Goal: Transaction & Acquisition: Purchase product/service

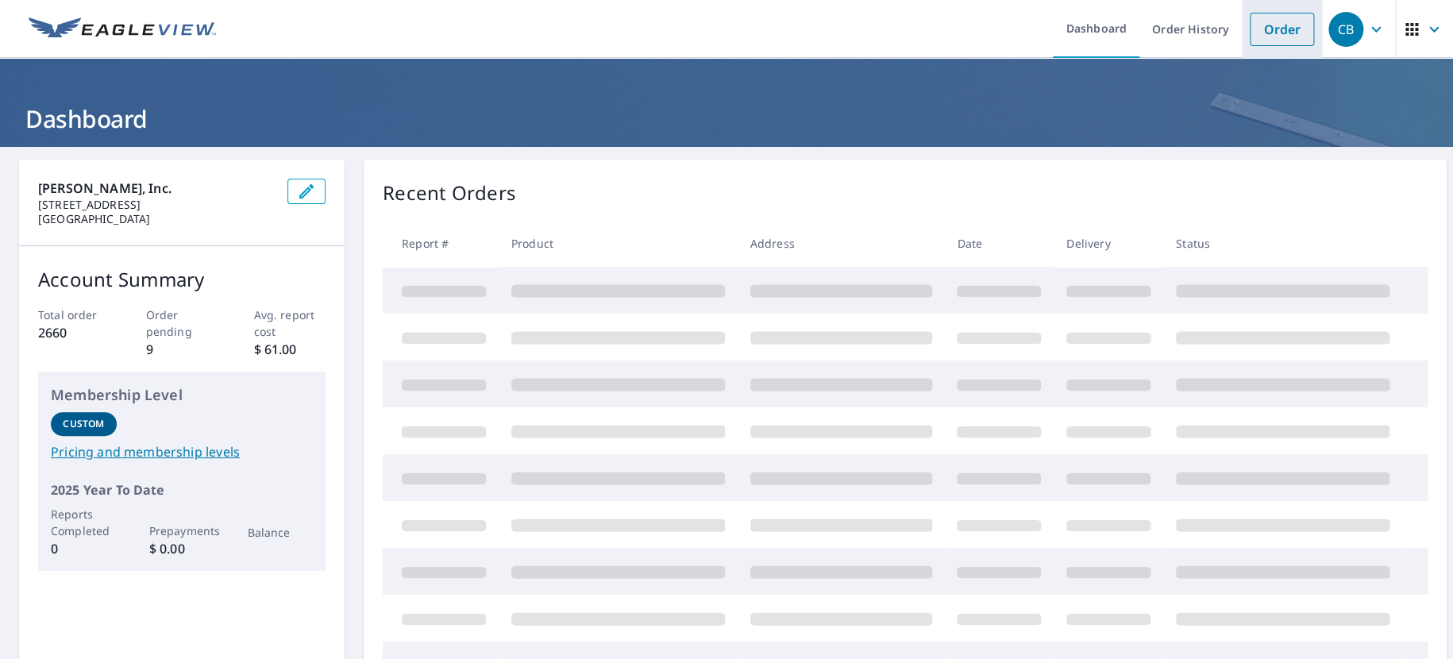
click at [1254, 26] on link "Order" at bounding box center [1282, 29] width 64 height 33
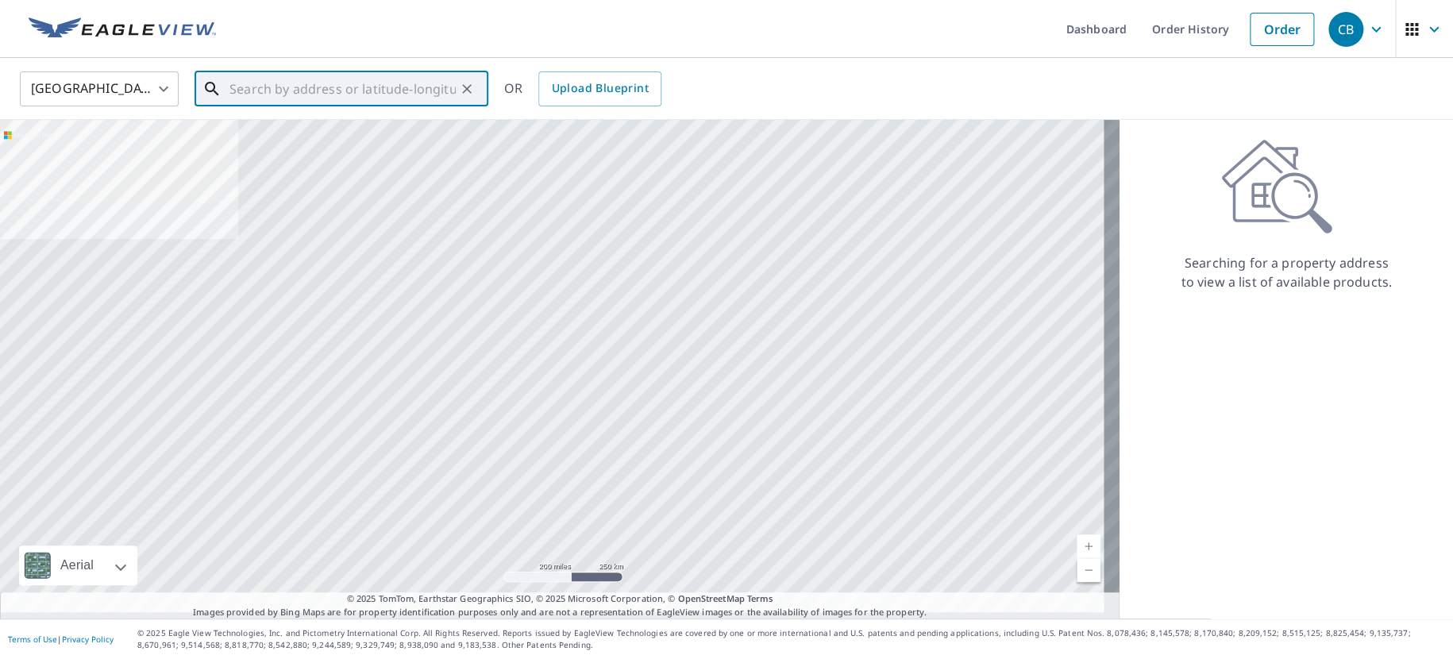
click at [428, 84] on input "text" at bounding box center [343, 89] width 226 height 44
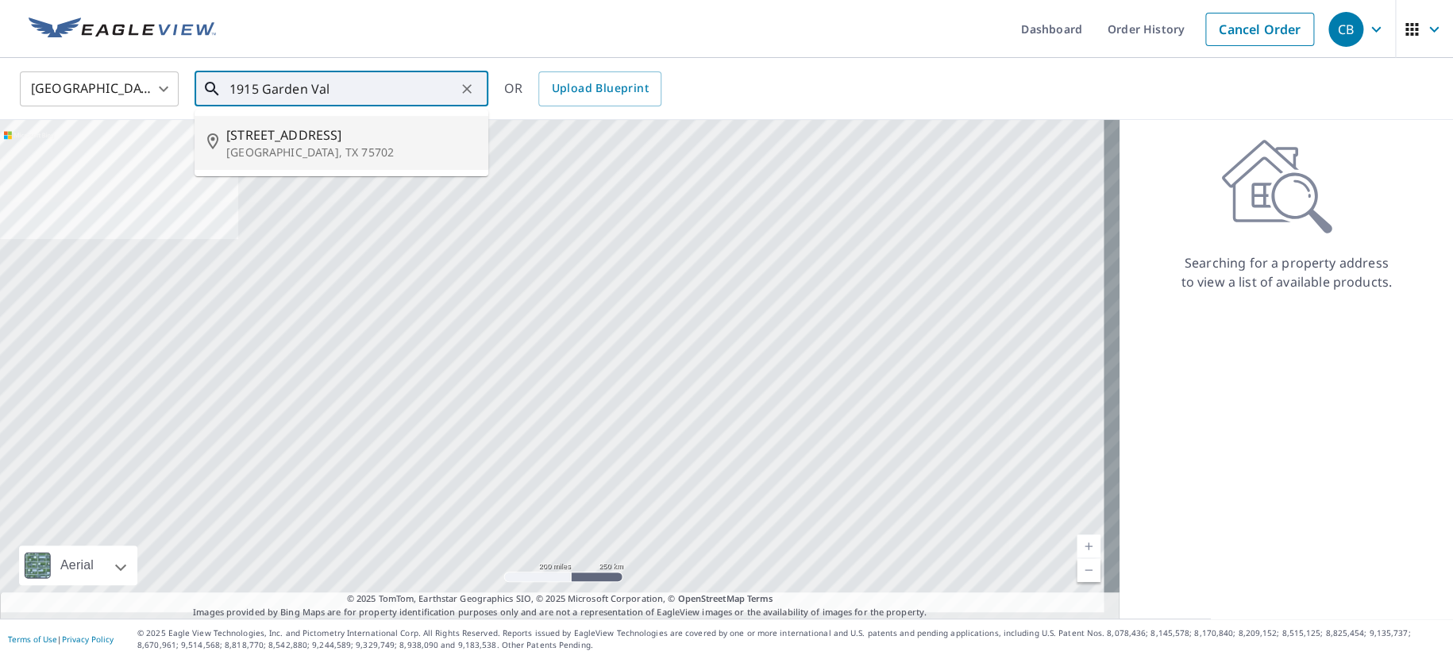
click at [326, 142] on span "[STREET_ADDRESS]" at bounding box center [350, 134] width 249 height 19
type input "[STREET_ADDRESS]"
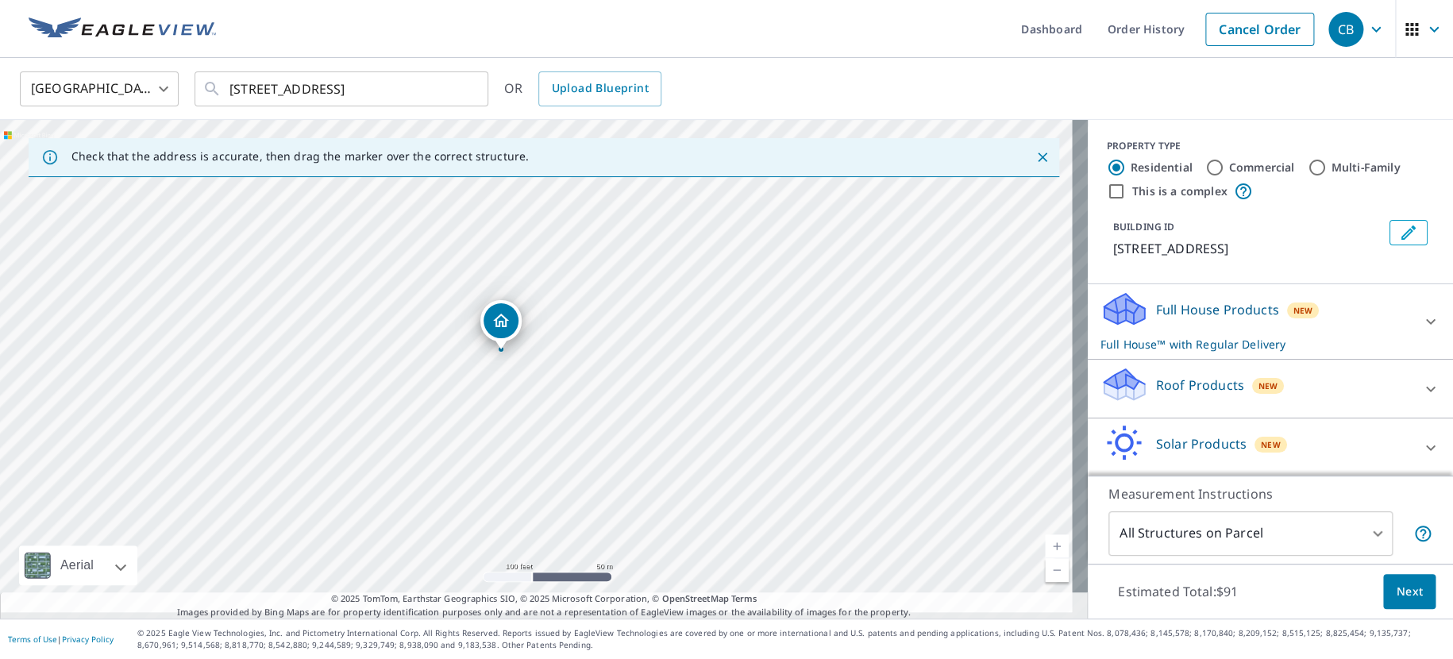
click at [1205, 164] on input "Commercial" at bounding box center [1214, 167] width 19 height 19
radio input "true"
type input "4"
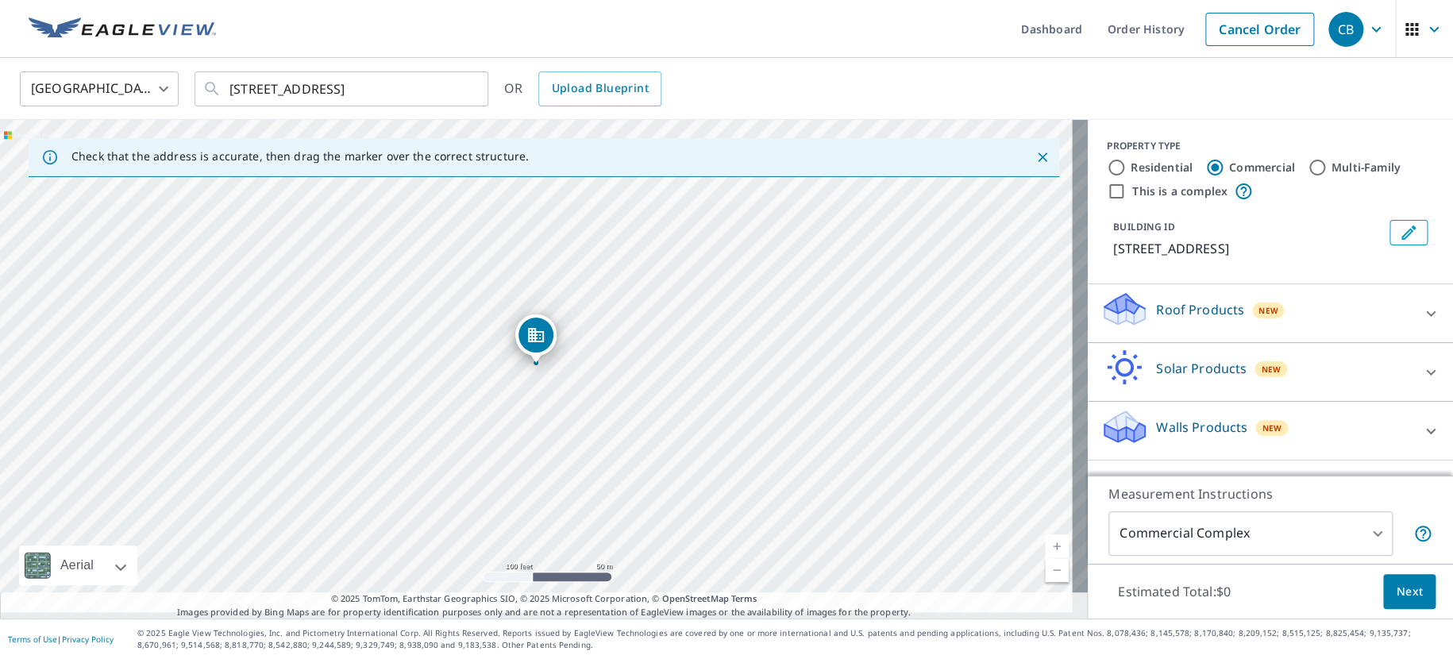
click at [1155, 328] on div "Roof Products New" at bounding box center [1256, 313] width 311 height 45
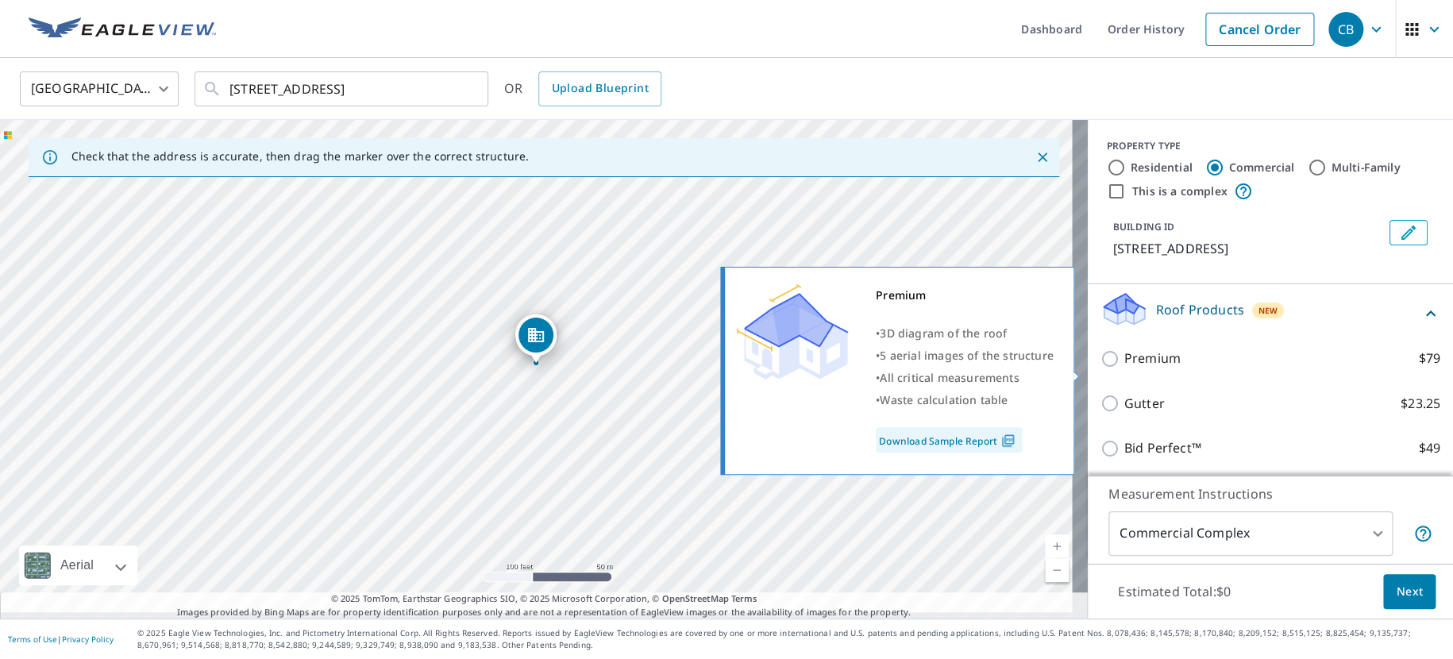
click at [1129, 368] on p "Premium" at bounding box center [1152, 359] width 56 height 20
click at [1124, 368] on input "Premium $79" at bounding box center [1113, 358] width 24 height 19
checkbox input "true"
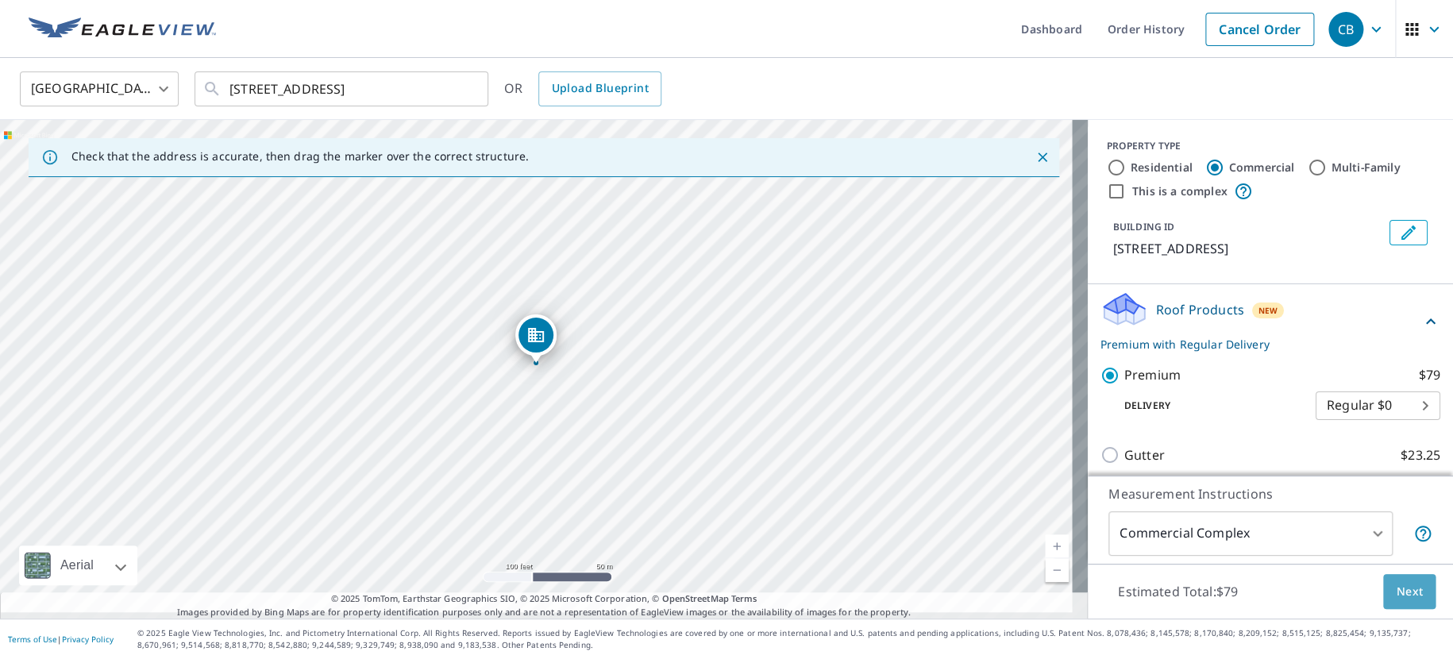
click at [1396, 583] on span "Next" at bounding box center [1409, 592] width 27 height 20
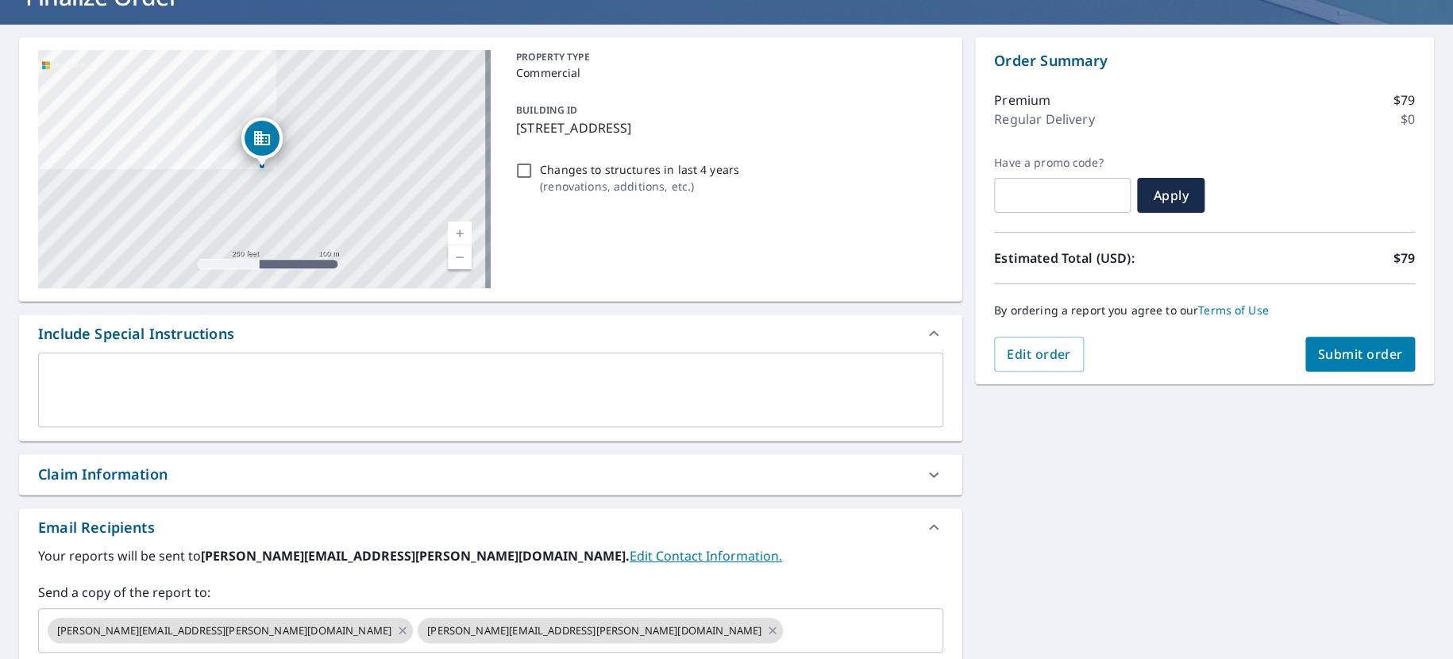
scroll to position [132, 0]
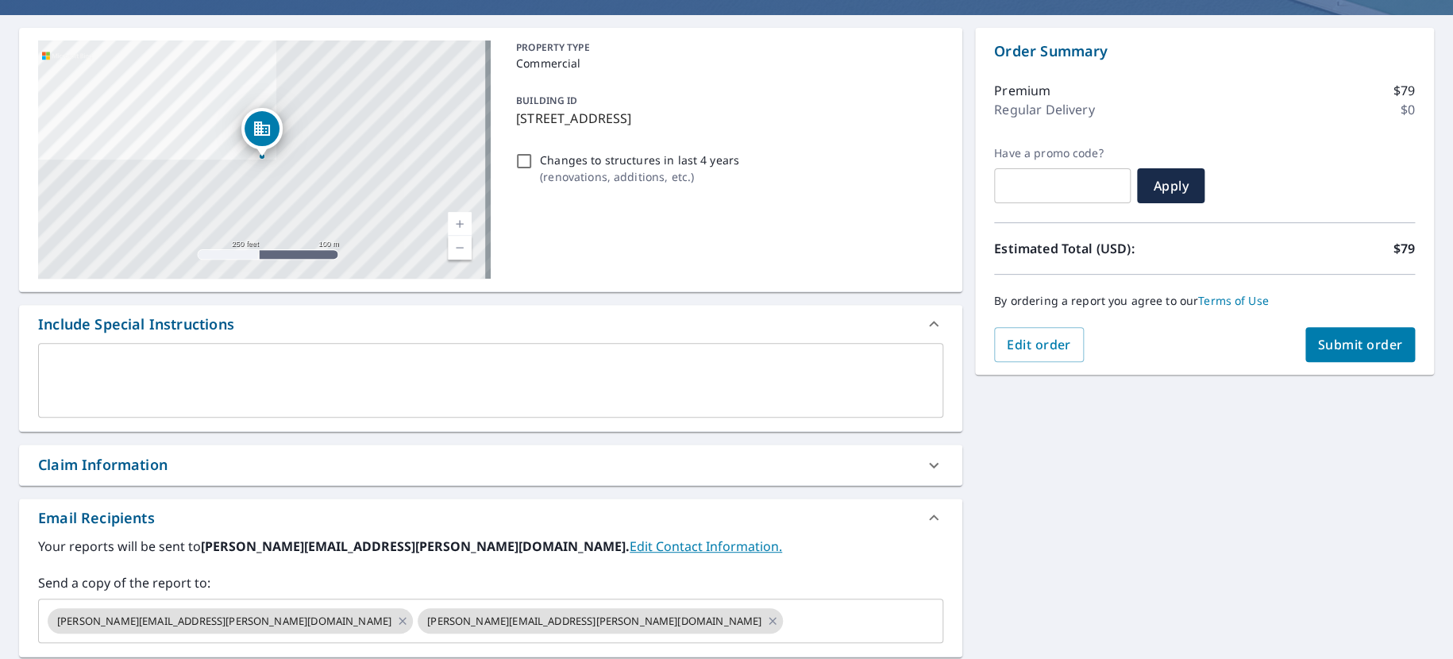
click at [245, 476] on div "Claim Information" at bounding box center [476, 464] width 877 height 21
checkbox input "true"
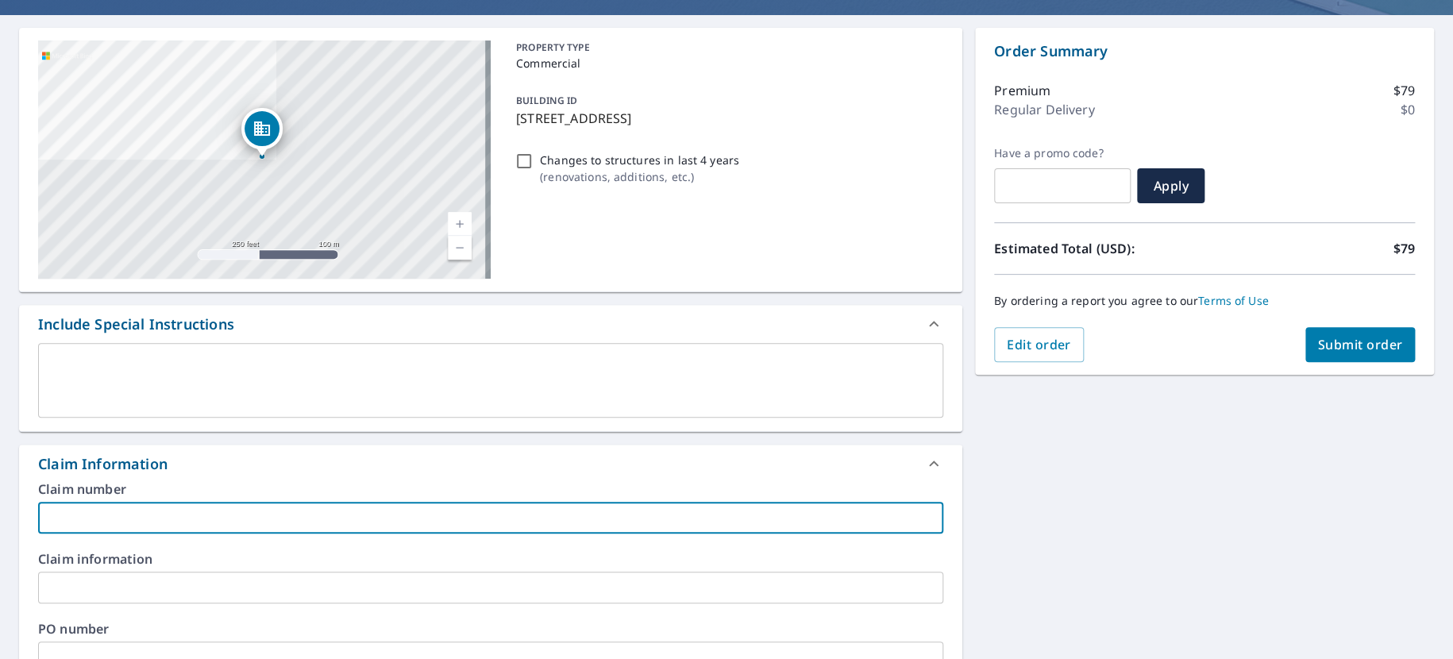
click at [179, 534] on input "text" at bounding box center [490, 518] width 905 height 32
type input "S"
checkbox input "true"
type input "Se"
checkbox input "true"
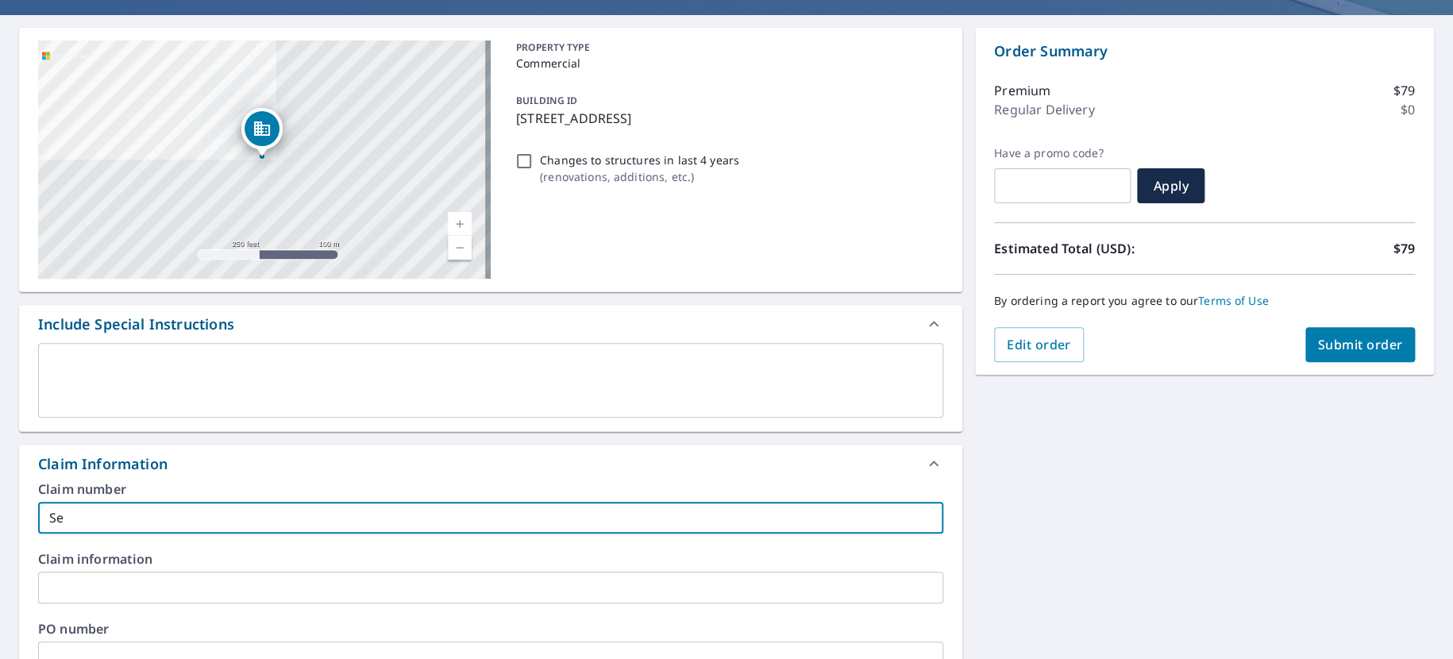
type input "Set"
checkbox input "true"
type input "[PERSON_NAME]"
checkbox input "true"
type input "[PERSON_NAME]"
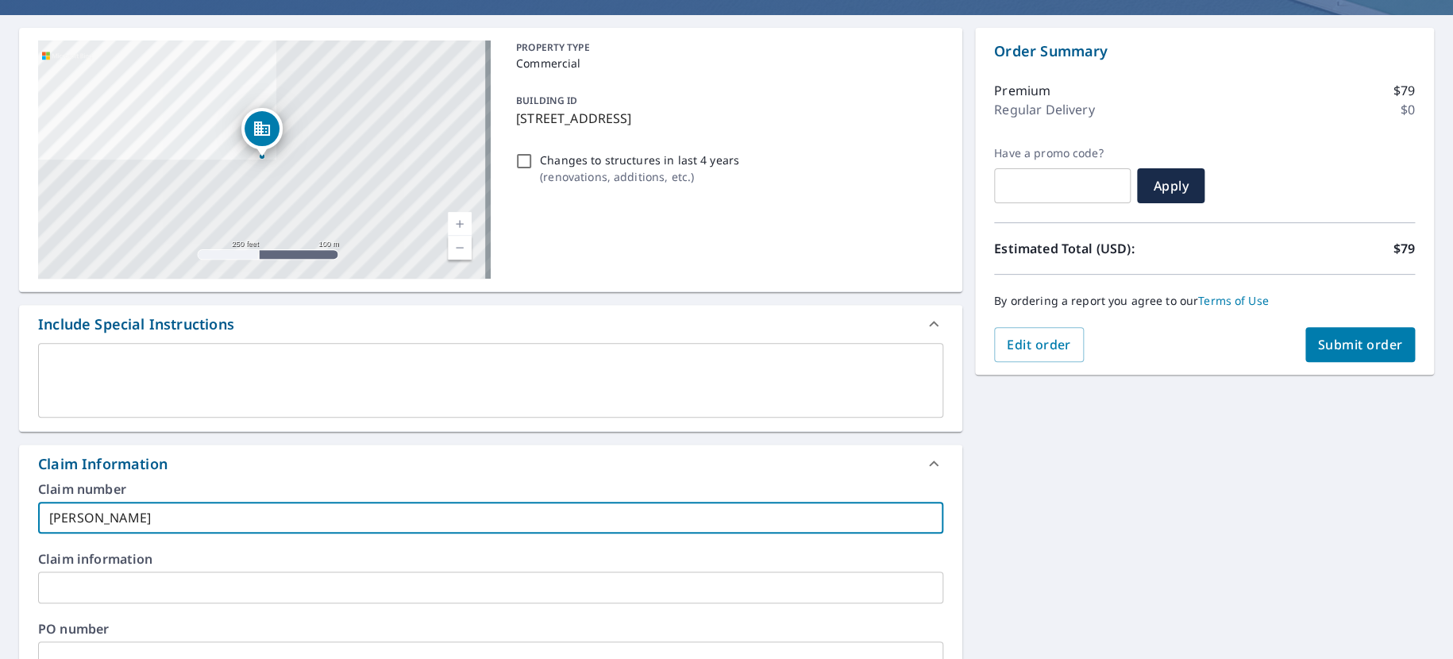
checkbox input "true"
type input "[PERSON_NAME] -"
checkbox input "true"
type input "[PERSON_NAME] -"
checkbox input "true"
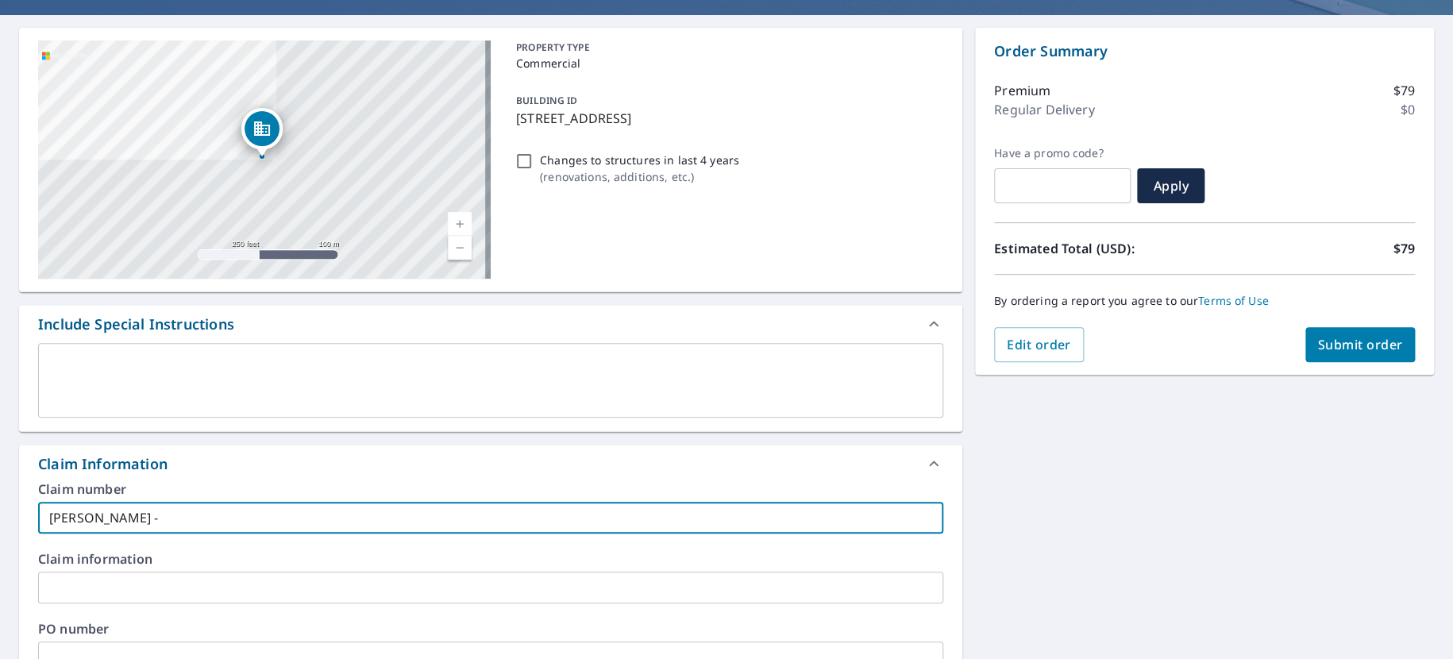
type input "[PERSON_NAME] - 9"
checkbox input "true"
type input "[PERSON_NAME] - 99"
checkbox input "true"
type input "[PERSON_NAME] - 999"
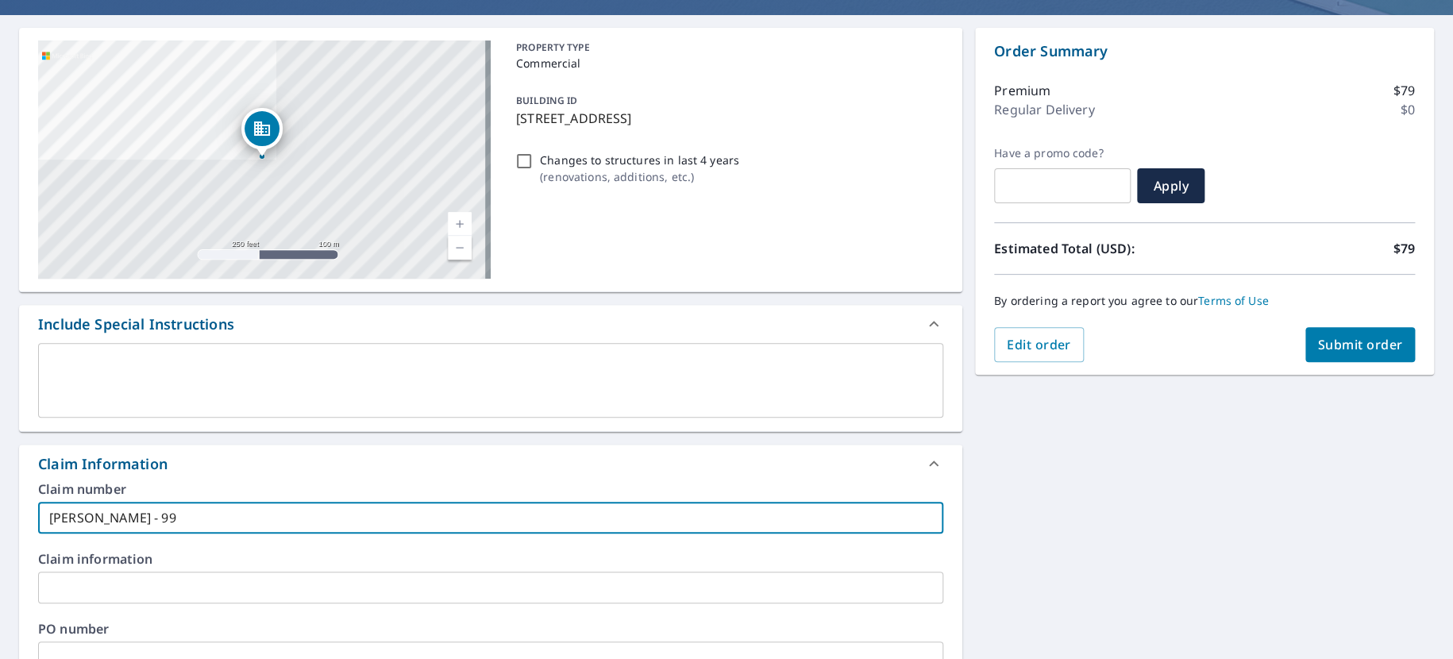
checkbox input "true"
type input "[PERSON_NAME] - 9999"
checkbox input "true"
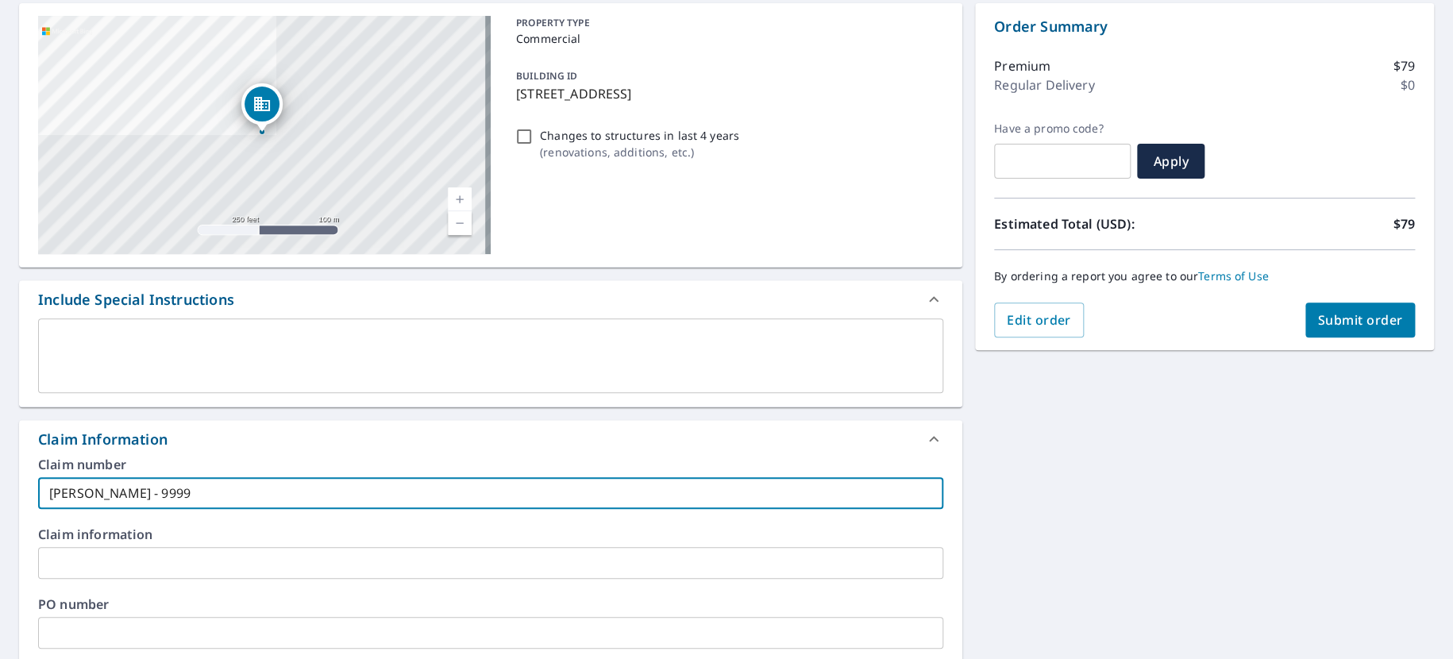
scroll to position [199, 0]
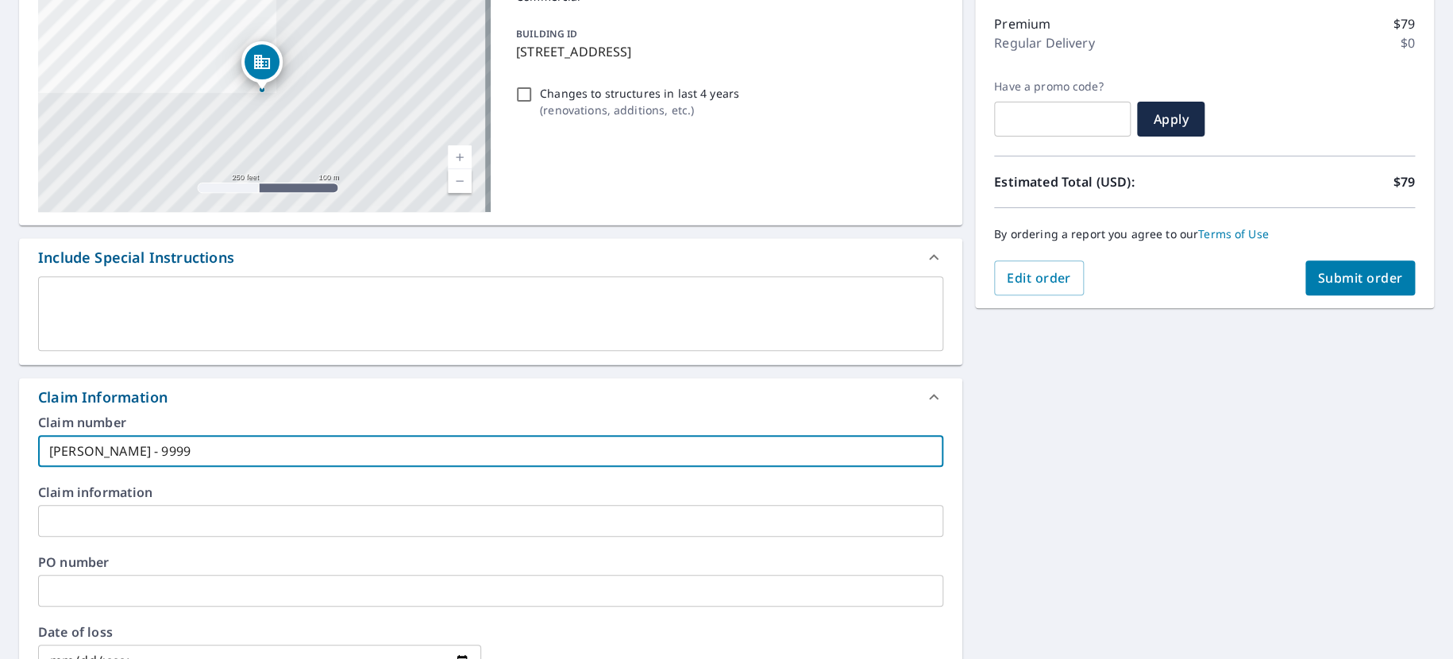
type input "[PERSON_NAME] - 9999"
click at [104, 537] on input "text" at bounding box center [490, 521] width 905 height 32
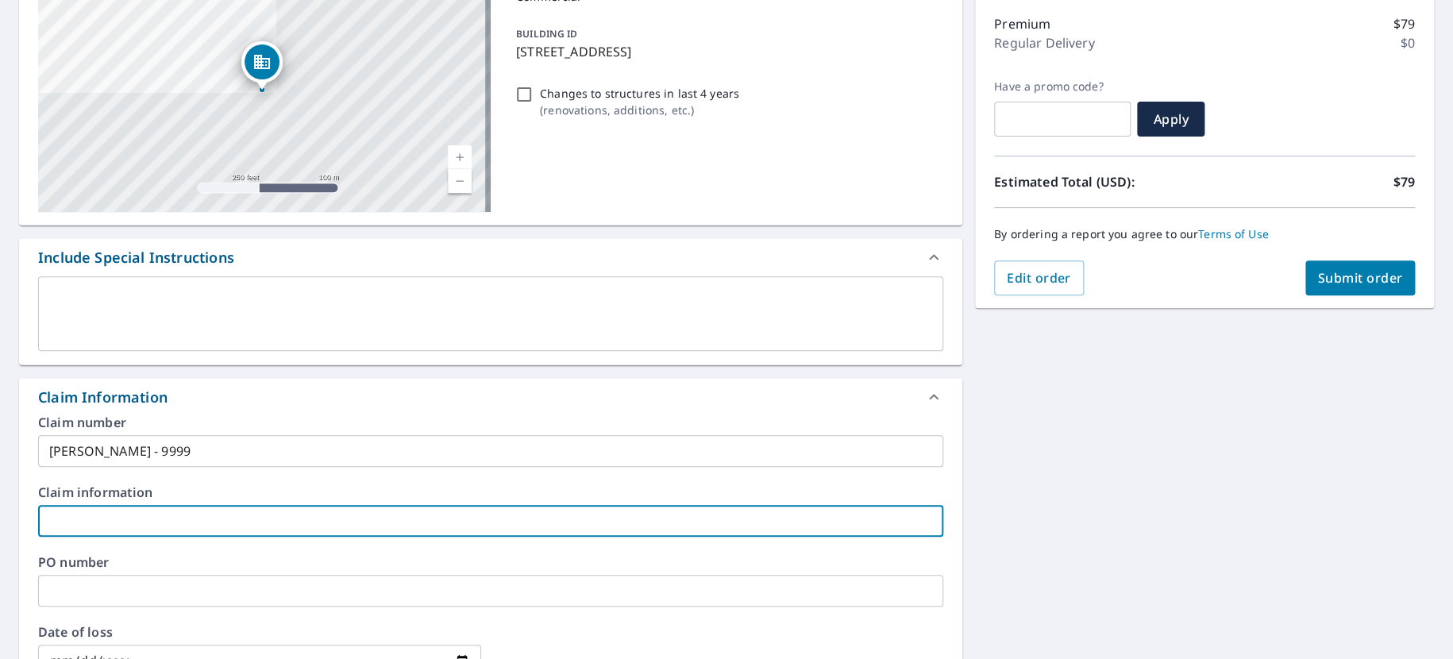
type input "T"
checkbox input "true"
type input "[PERSON_NAME]"
checkbox input "true"
type input "Tyl"
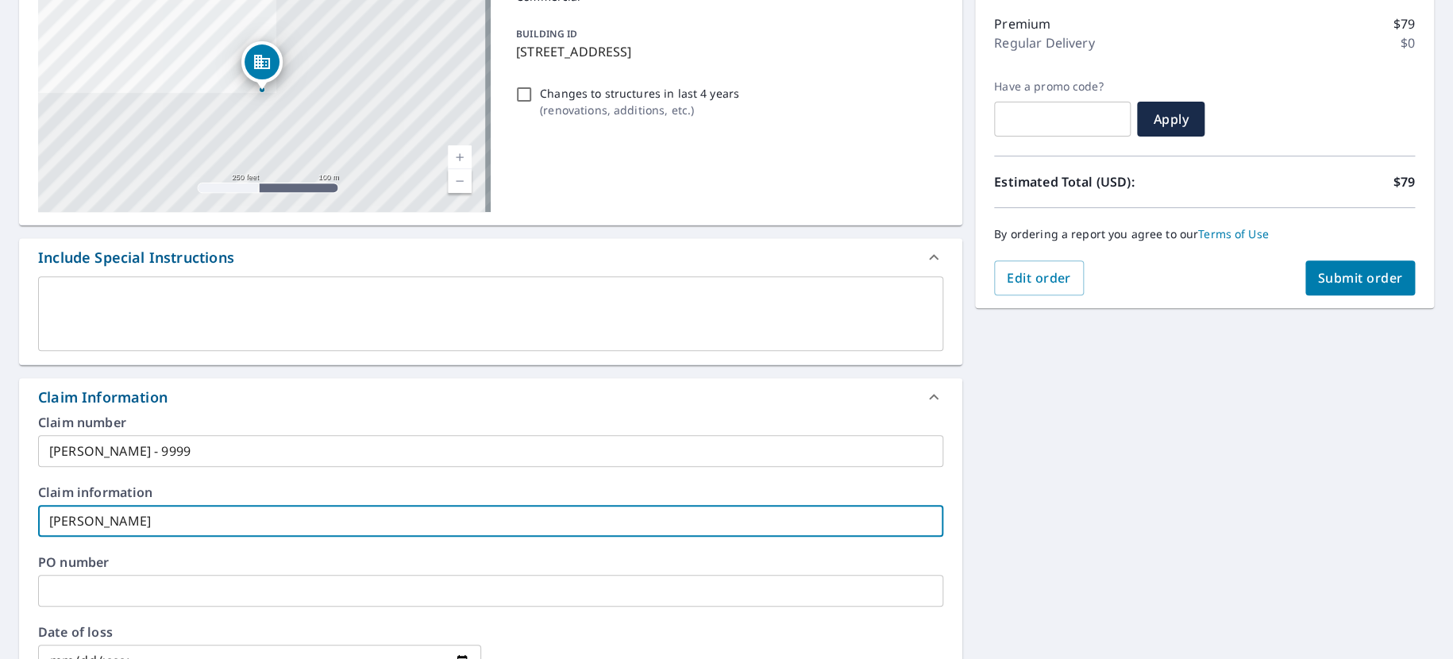
checkbox input "true"
type input "Tyle"
checkbox input "true"
type input "[PERSON_NAME]"
checkbox input "true"
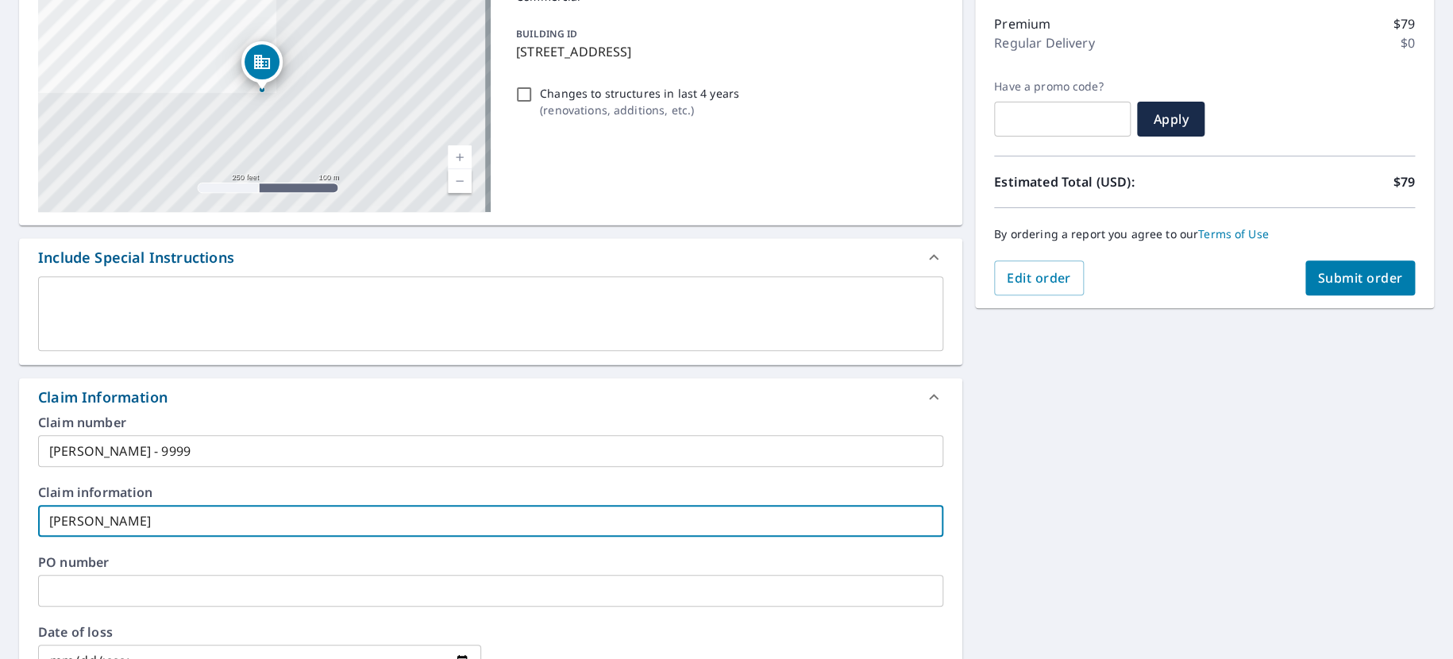
type input "[PERSON_NAME]"
checkbox input "true"
type input "[PERSON_NAME]"
checkbox input "true"
type input "[PERSON_NAME]"
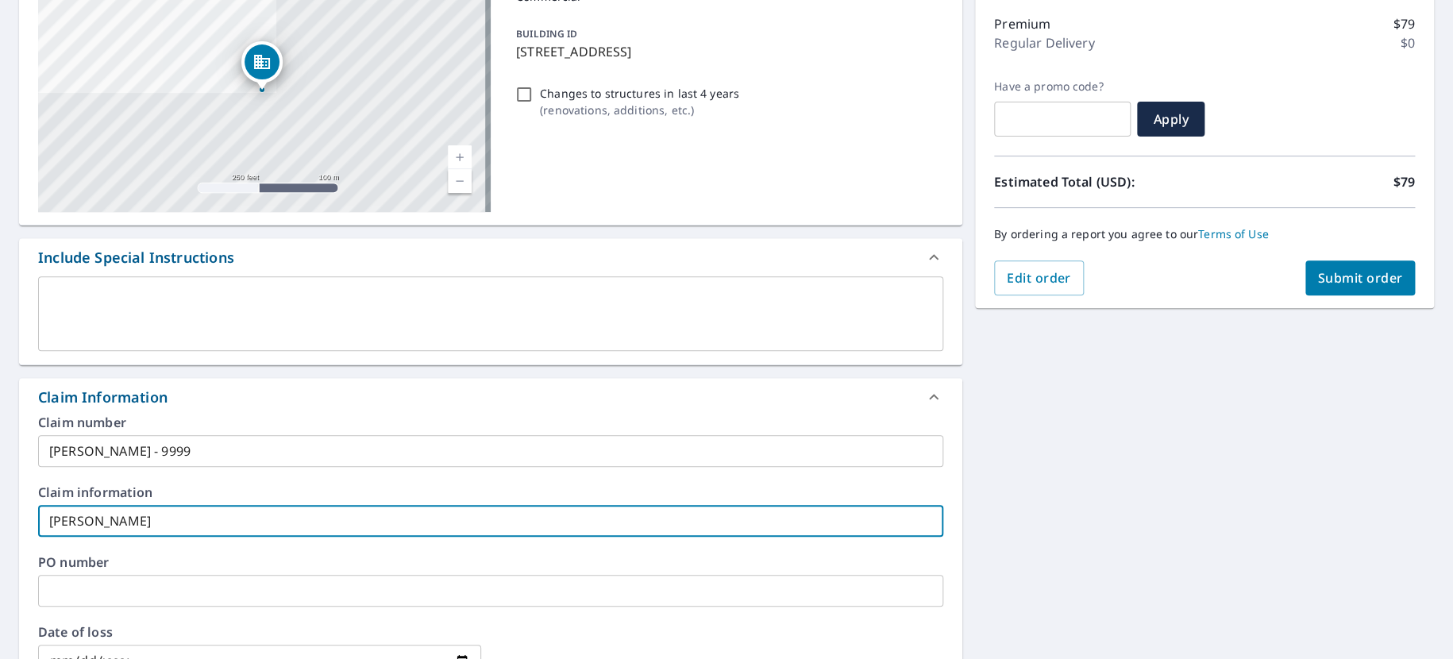
checkbox input "true"
type input "[PERSON_NAME]"
checkbox input "true"
type input "[PERSON_NAME]"
checkbox input "true"
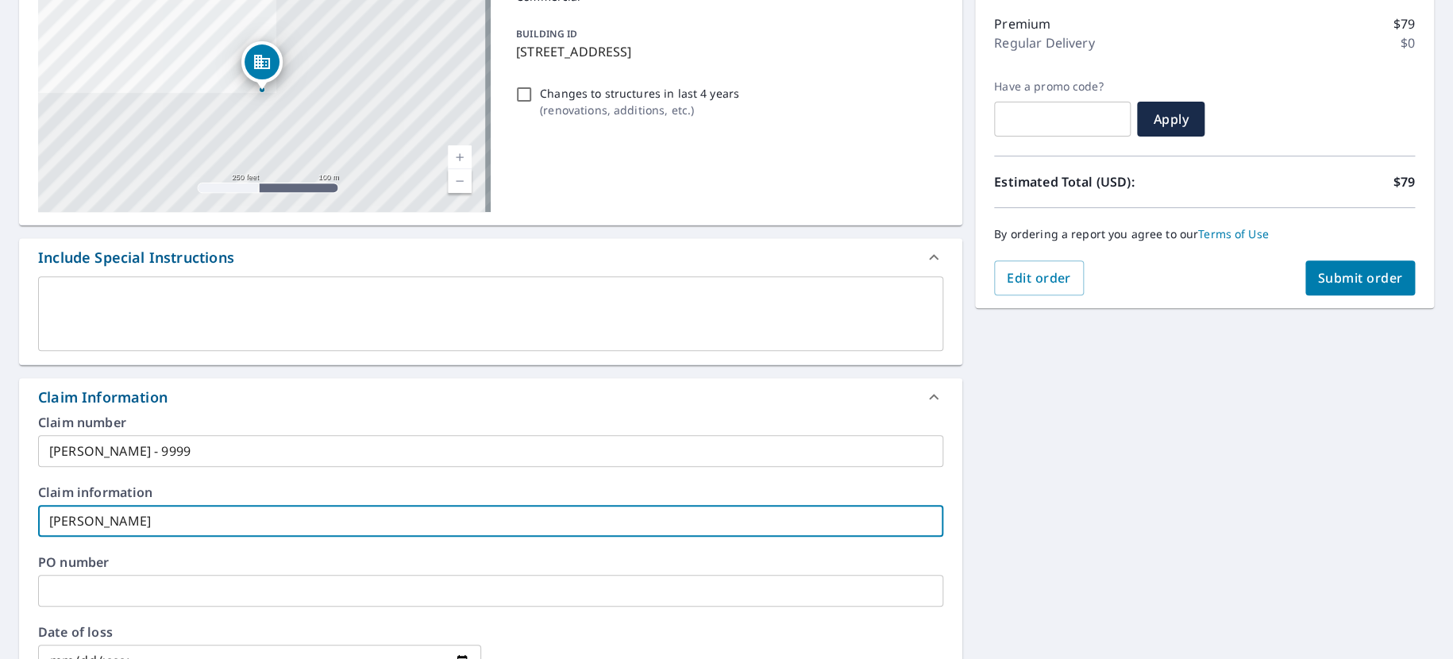
type input "[PERSON_NAME]"
checkbox input "true"
type input "[PERSON_NAME]"
checkbox input "true"
type input "[PERSON_NAME]"
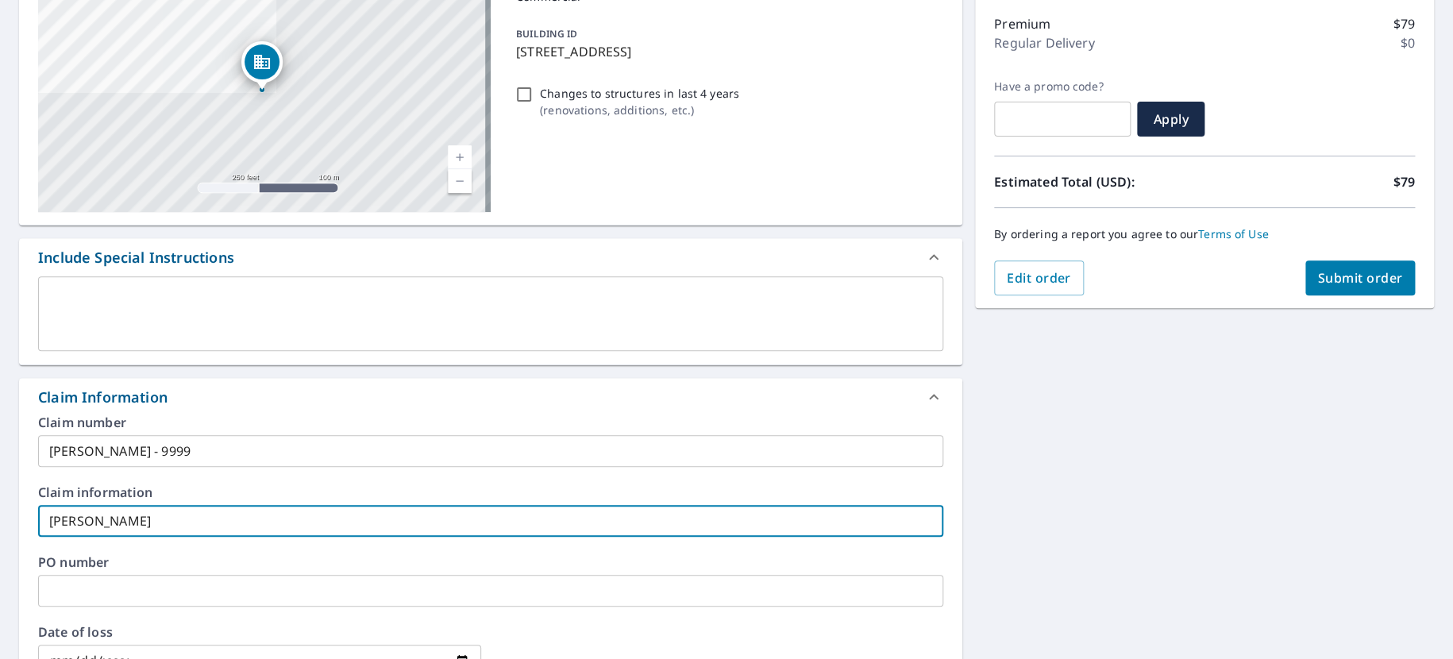
checkbox input "true"
type input "[PERSON_NAME] Senior C"
checkbox input "true"
type input "[PERSON_NAME] Senior Ce"
checkbox input "true"
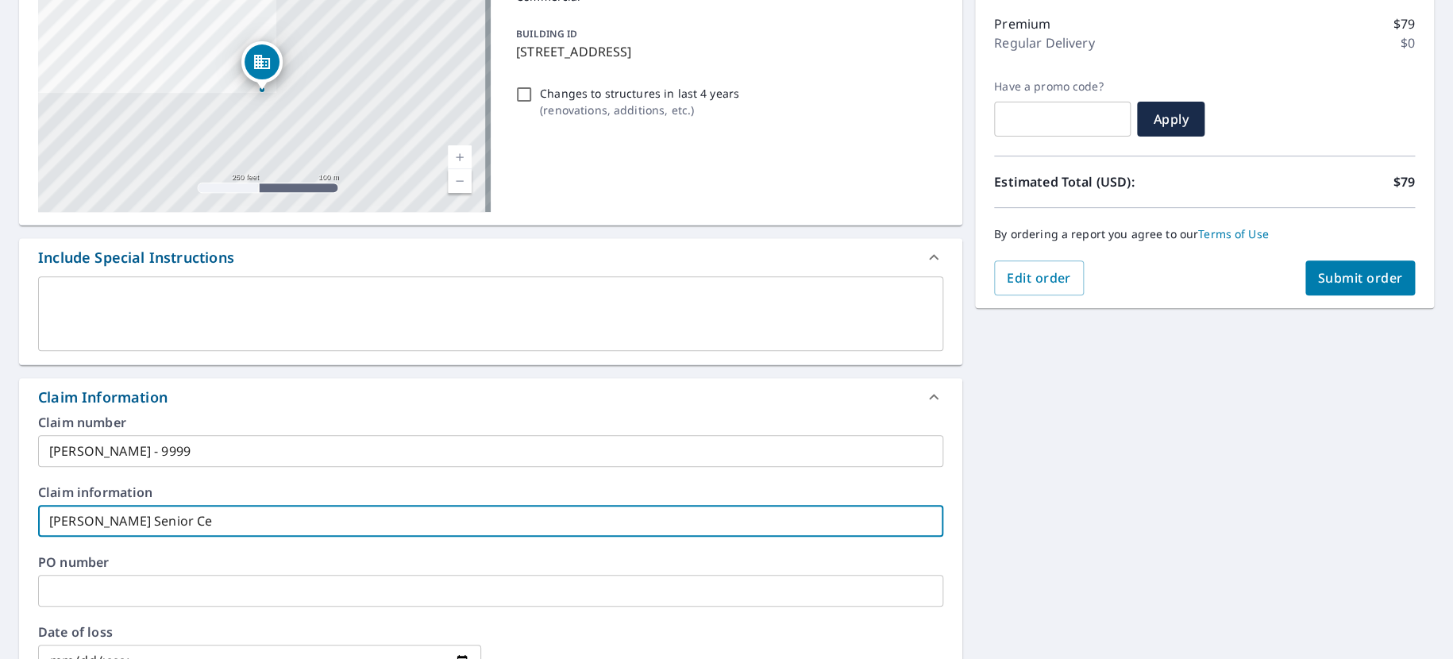
type input "[PERSON_NAME] Senior Cen"
checkbox input "true"
type input "[PERSON_NAME] Cent"
checkbox input "true"
type input "[PERSON_NAME] Cente"
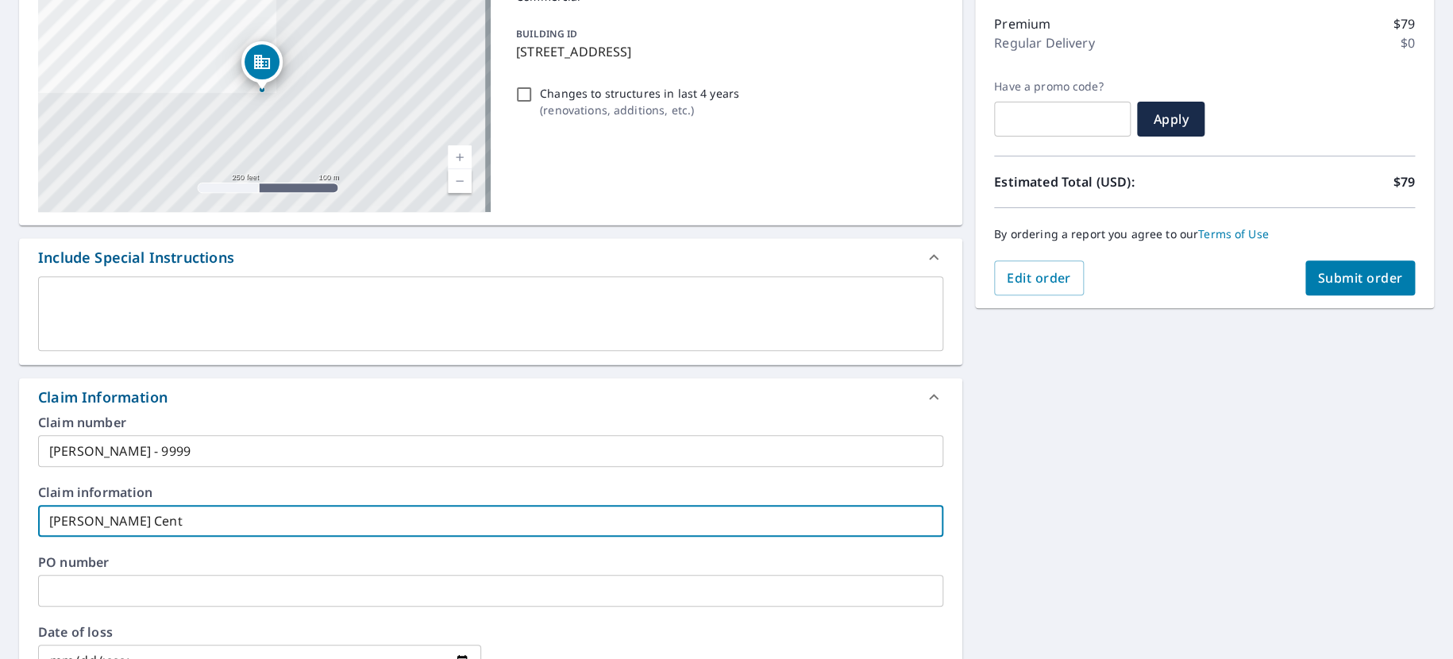
checkbox input "true"
type input "[GEOGRAPHIC_DATA]"
checkbox input "true"
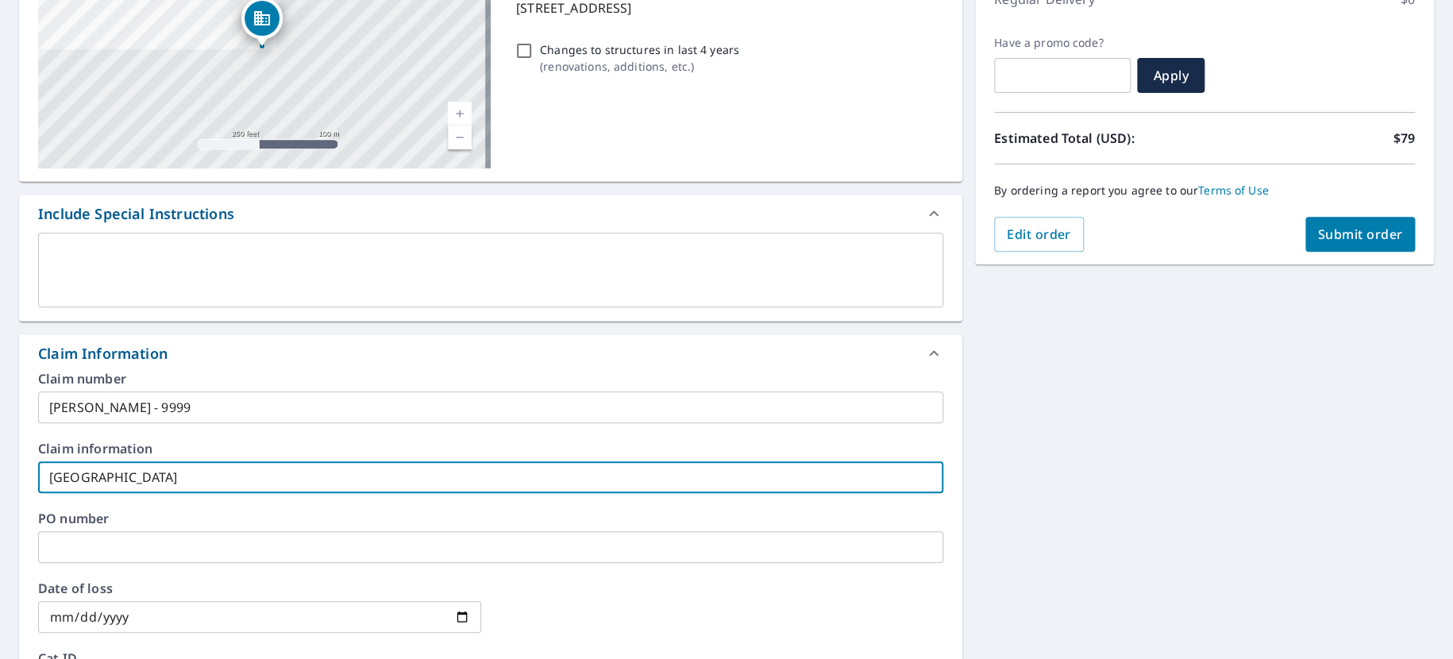
scroll to position [264, 0]
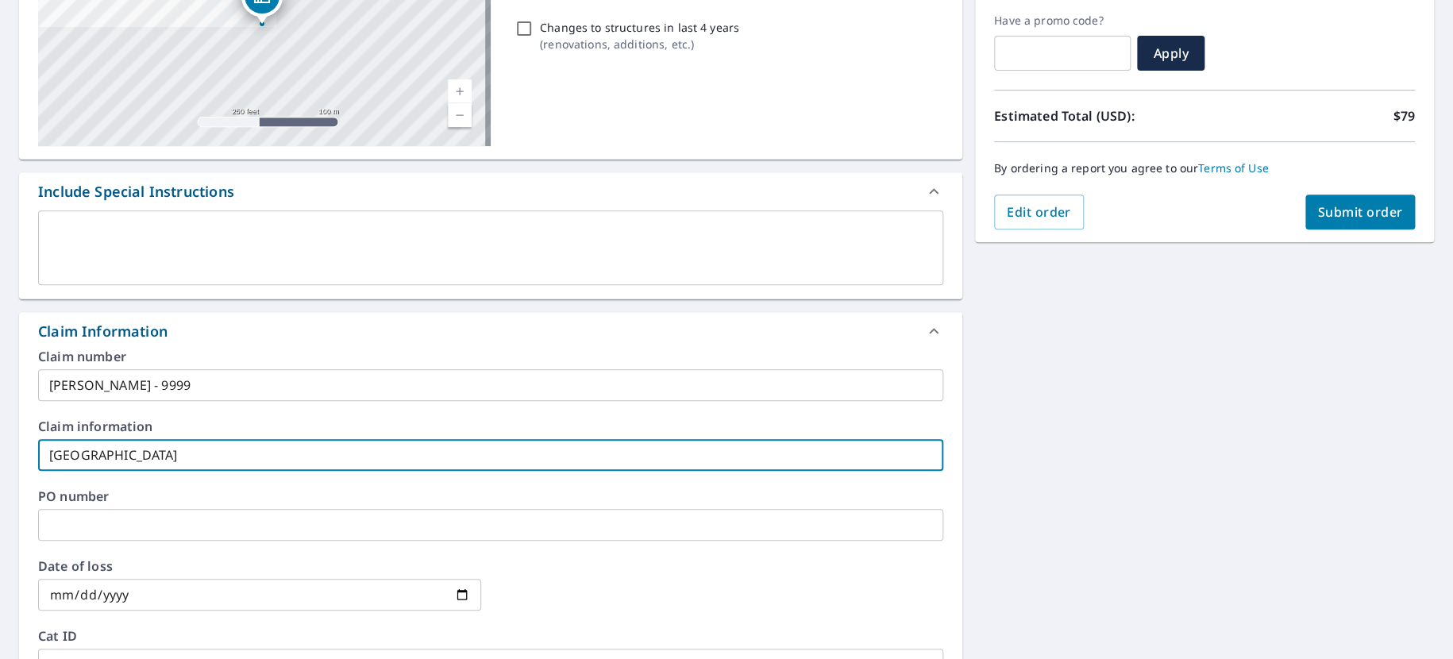
type input "[GEOGRAPHIC_DATA]"
click at [1364, 217] on span "Submit order" at bounding box center [1360, 211] width 85 height 17
checkbox input "true"
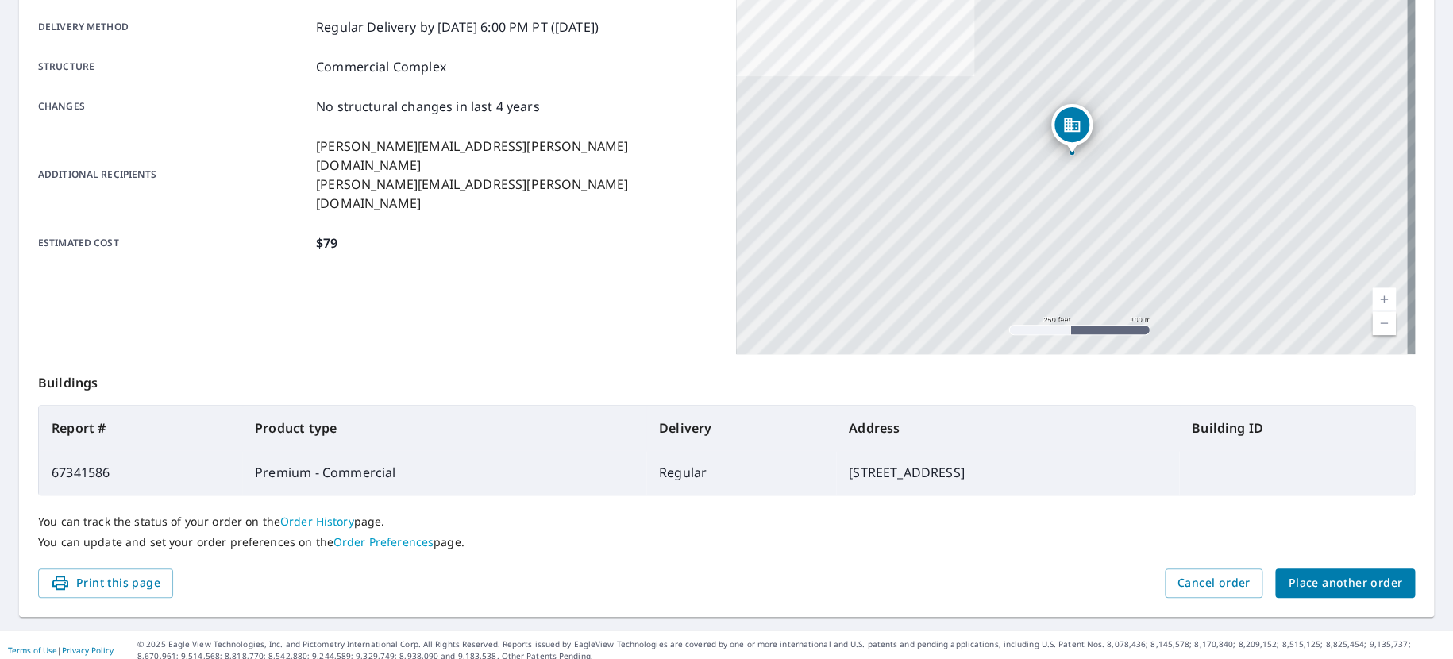
click at [750, 295] on div "[STREET_ADDRESS]" at bounding box center [1075, 155] width 679 height 397
